Goal: Navigation & Orientation: Find specific page/section

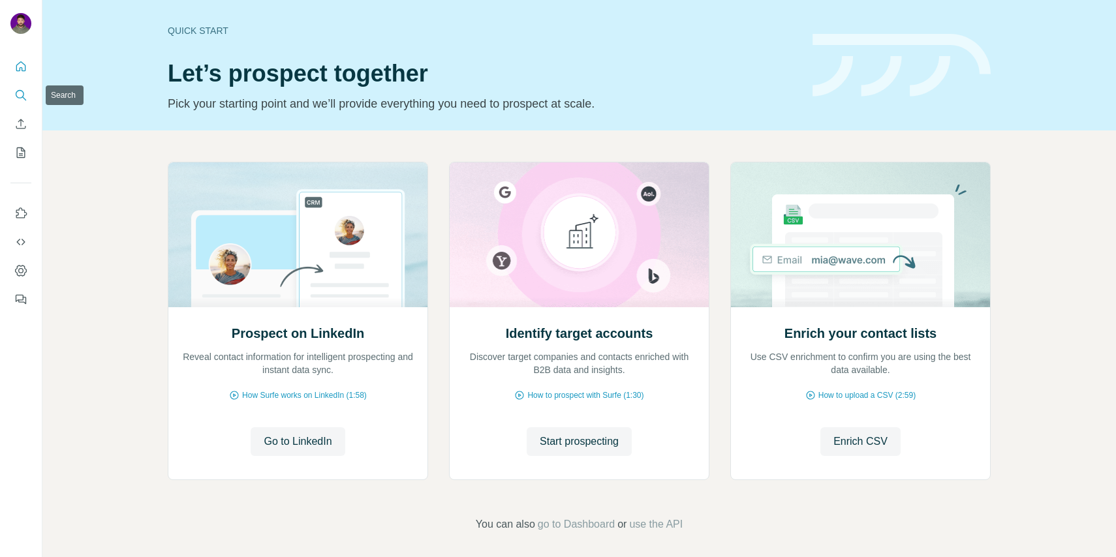
click at [26, 94] on icon "Search" at bounding box center [20, 95] width 13 height 13
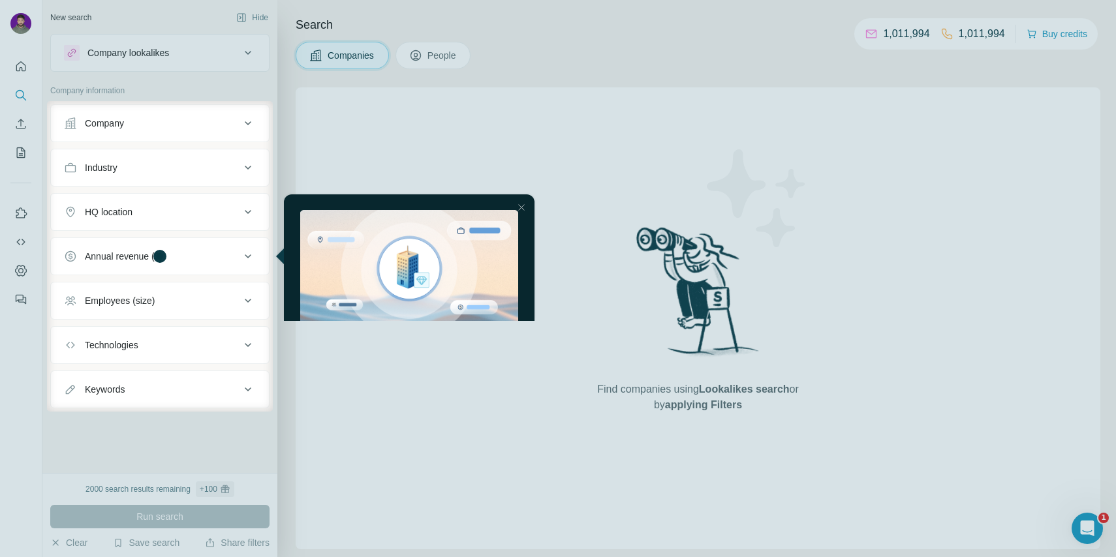
click at [486, 296] on img "entering tooltip" at bounding box center [409, 270] width 218 height 121
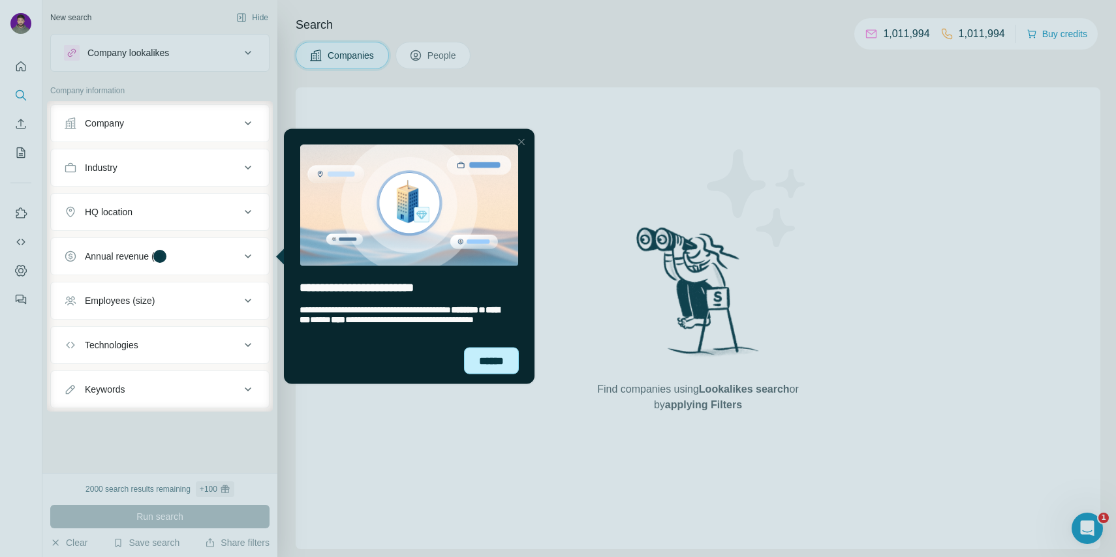
click at [495, 362] on div "******" at bounding box center [491, 360] width 55 height 27
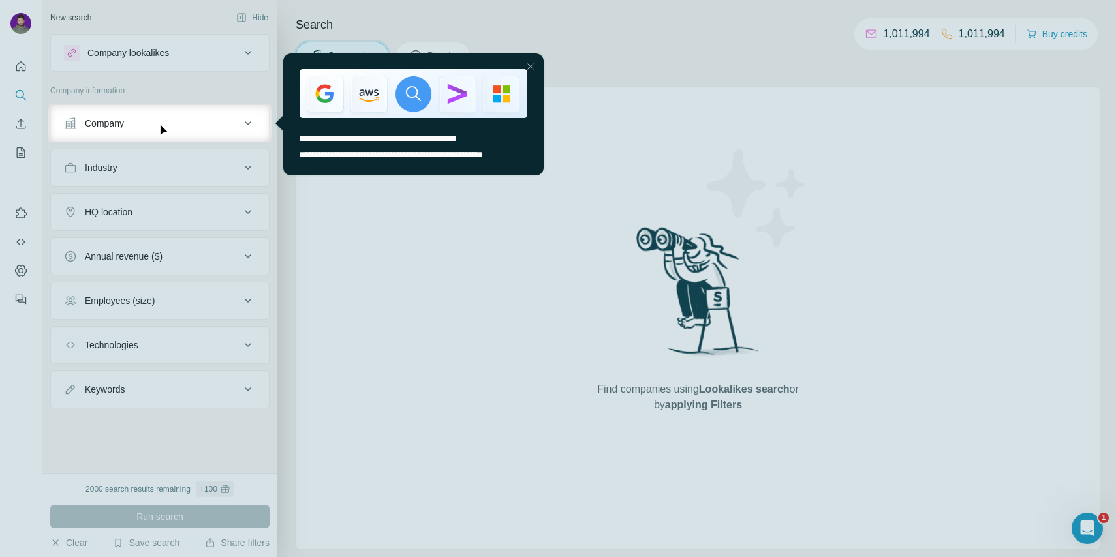
click at [530, 66] on div at bounding box center [531, 67] width 16 height 16
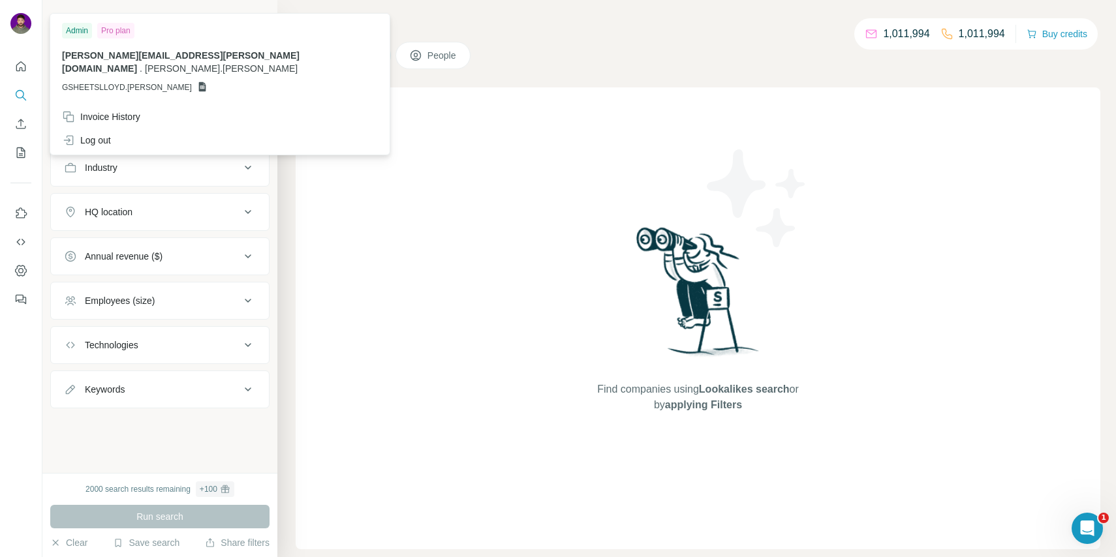
click at [16, 26] on img at bounding box center [20, 23] width 21 height 21
click at [90, 134] on div "Log out" at bounding box center [86, 140] width 49 height 13
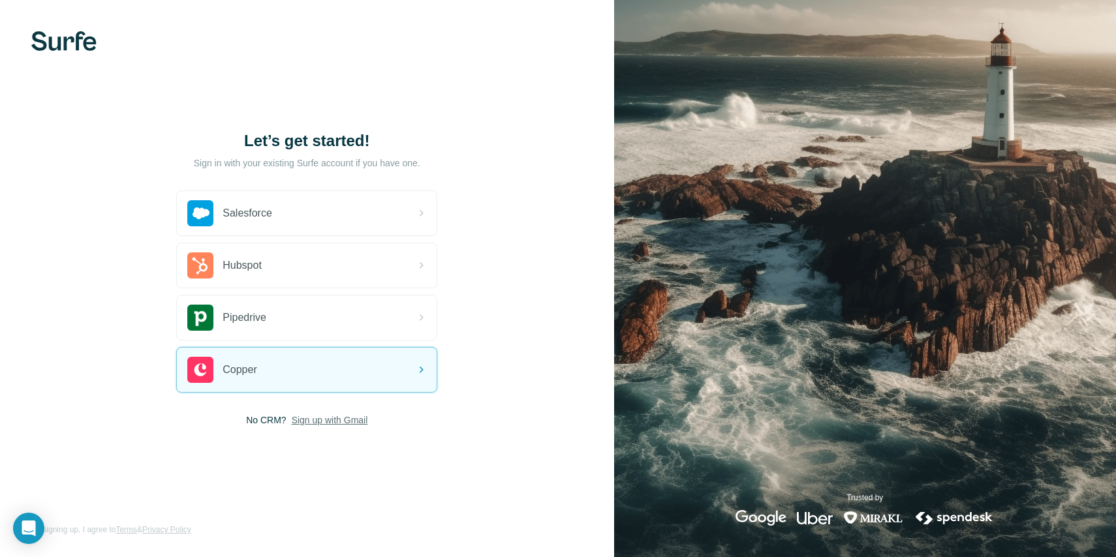
click at [339, 415] on span "Sign up with Gmail" at bounding box center [330, 420] width 76 height 13
